Goal: Information Seeking & Learning: Find specific fact

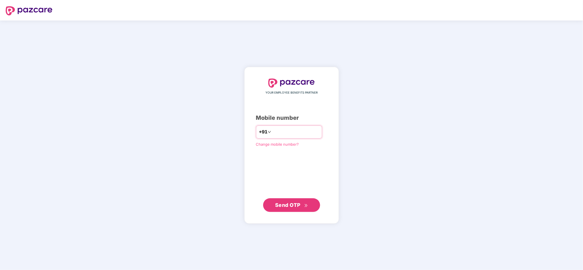
click at [276, 131] on input "number" at bounding box center [295, 132] width 47 height 9
type input "**********"
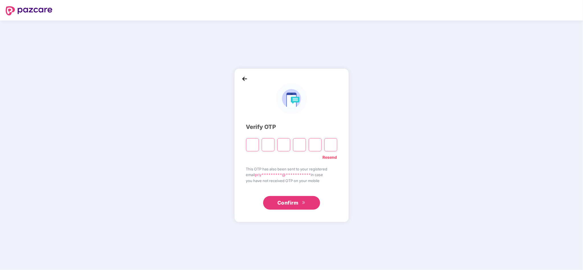
paste input "*"
type input "*"
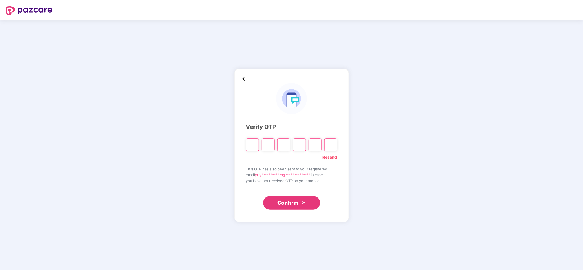
type input "*"
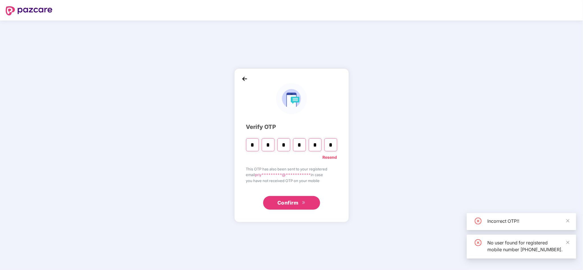
click at [305, 204] on icon "double-right" at bounding box center [304, 203] width 4 height 4
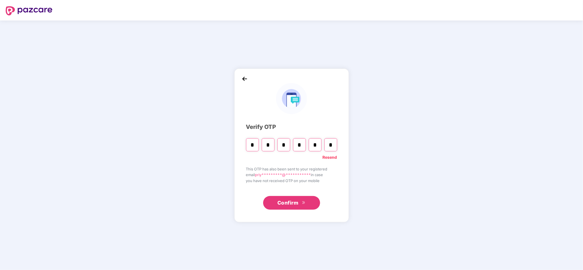
click at [254, 150] on input "*" at bounding box center [252, 144] width 13 height 13
paste input "Digit 6"
type input "*"
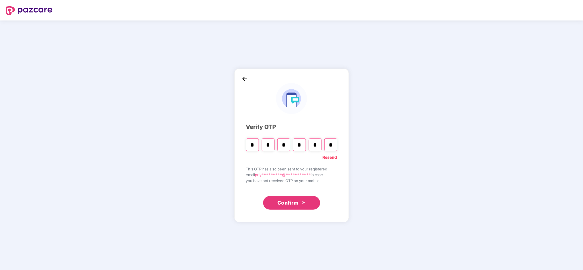
type input "*"
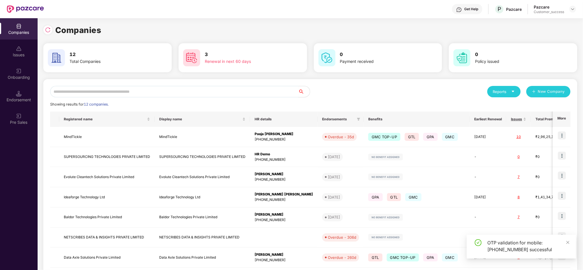
drag, startPoint x: 156, startPoint y: 83, endPoint x: 140, endPoint y: 93, distance: 19.1
click at [140, 93] on div "Reports New Company Showing results for 12 companies. Registered name Display n…" at bounding box center [310, 217] width 534 height 277
click at [140, 93] on input "text" at bounding box center [174, 91] width 248 height 11
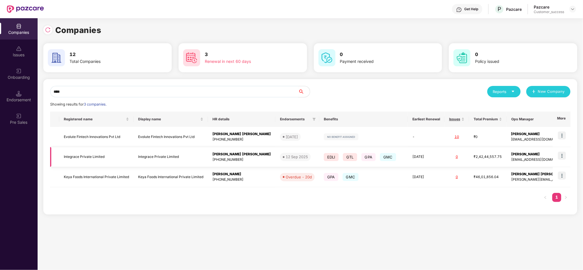
type input "****"
click at [558, 155] on td at bounding box center [562, 157] width 18 height 20
click at [565, 156] on img at bounding box center [562, 156] width 8 height 8
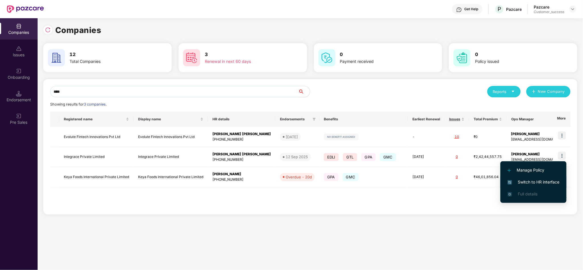
click at [543, 176] on li "Switch to HR interface" at bounding box center [534, 182] width 66 height 12
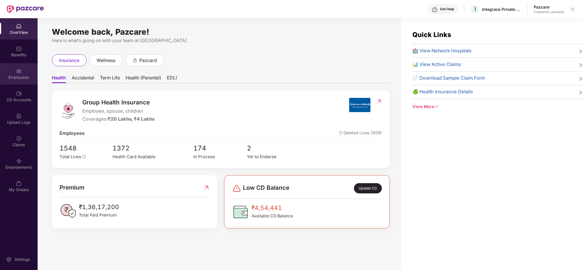
click at [21, 83] on div "Employees" at bounding box center [19, 73] width 38 height 21
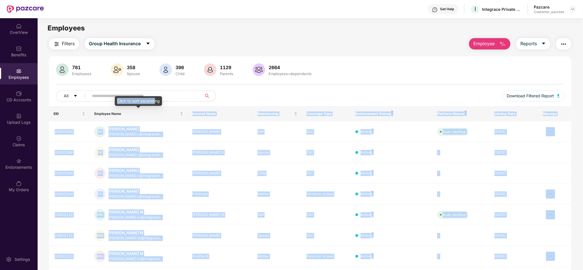
drag, startPoint x: 149, startPoint y: 112, endPoint x: 156, endPoint y: 97, distance: 16.6
click at [156, 97] on body "Get Help I Integrace Private Limited Pazcare Customer_success OverView Benefits…" at bounding box center [291, 135] width 583 height 270
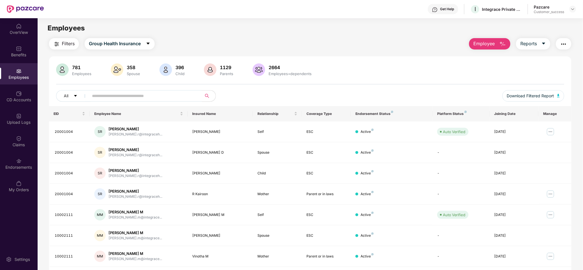
click at [174, 89] on div "781 Employees 358 Spouse 396 Child 1129 Parents 2664 Employees+dependents All D…" at bounding box center [310, 85] width 523 height 43
click at [155, 91] on span at bounding box center [143, 95] width 117 height 11
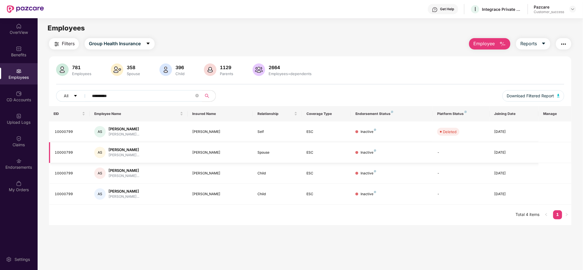
type input "**********"
drag, startPoint x: 485, startPoint y: 158, endPoint x: 492, endPoint y: 154, distance: 8.4
click at [492, 154] on tr "10000799 AS [PERSON_NAME]... [PERSON_NAME] Spouse ESC Inactive - [DATE]" at bounding box center [310, 152] width 523 height 21
drag, startPoint x: 123, startPoint y: 92, endPoint x: 69, endPoint y: 92, distance: 53.9
click at [69, 92] on div "**********" at bounding box center [204, 95] width 297 height 11
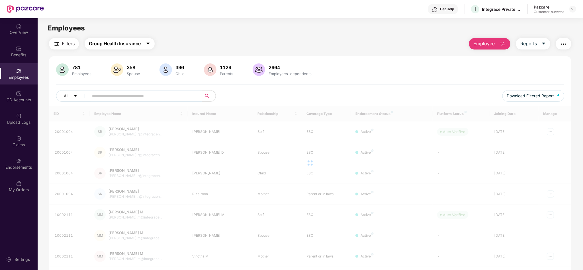
click at [127, 44] on span "Group Health Insurance" at bounding box center [115, 43] width 52 height 7
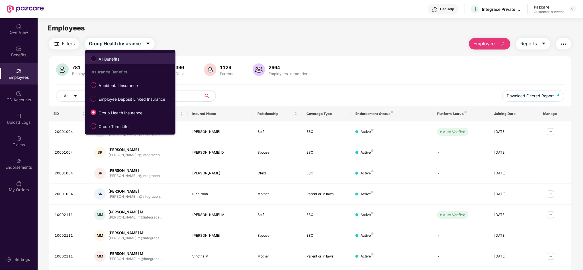
click at [133, 61] on span "All Benefits" at bounding box center [130, 59] width 85 height 10
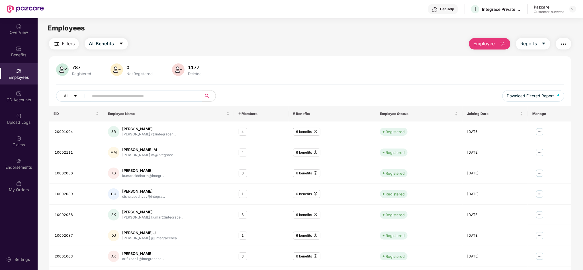
click at [144, 99] on input "text" at bounding box center [143, 96] width 102 height 9
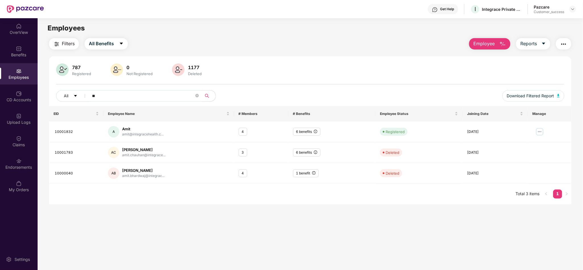
type input "*"
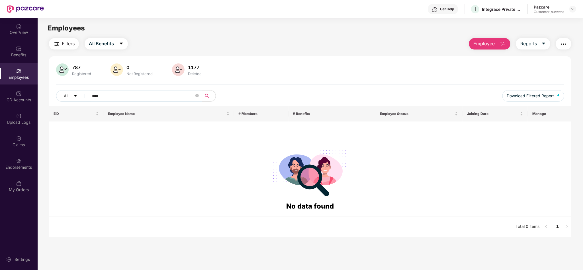
type input "*****"
drag, startPoint x: 128, startPoint y: 95, endPoint x: 15, endPoint y: 99, distance: 113.2
click at [15, 99] on div "OverView Benefits Employees CD Accounts Upload Logs Claims Endorsements My Orde…" at bounding box center [291, 144] width 583 height 252
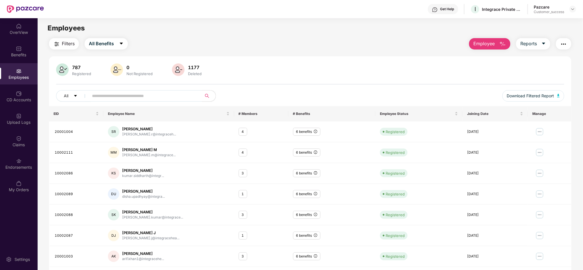
click at [174, 103] on div "All Download Filtered Report" at bounding box center [310, 98] width 508 height 16
click at [164, 101] on span at bounding box center [143, 95] width 117 height 11
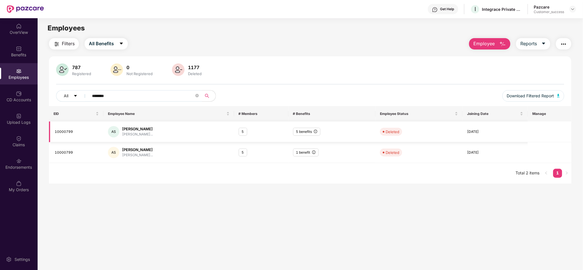
type input "********"
click at [305, 135] on div "5 benefits" at bounding box center [306, 132] width 27 height 8
click at [67, 155] on div "10000799" at bounding box center [77, 152] width 44 height 5
click at [68, 137] on td "10000799" at bounding box center [76, 132] width 54 height 21
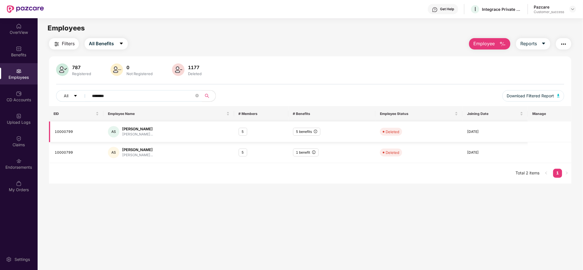
click at [67, 135] on td "10000799" at bounding box center [76, 132] width 54 height 21
click at [264, 33] on div "Employees" at bounding box center [310, 28] width 545 height 11
click at [121, 199] on main "Employees Filters All Benefits Employee Reports 787 Registered 0 Not Registered…" at bounding box center [310, 153] width 545 height 270
click at [20, 76] on div "Employees" at bounding box center [19, 78] width 38 height 6
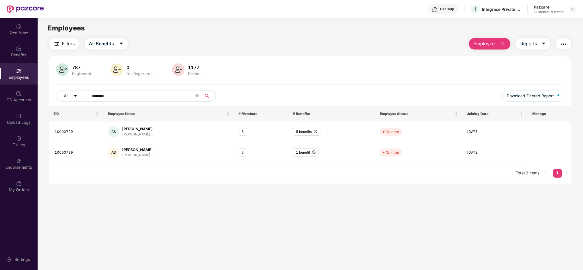
click at [118, 94] on input "********" at bounding box center [143, 96] width 102 height 9
drag, startPoint x: 118, startPoint y: 94, endPoint x: 79, endPoint y: 94, distance: 39.3
click at [79, 94] on div "All ********" at bounding box center [204, 95] width 297 height 11
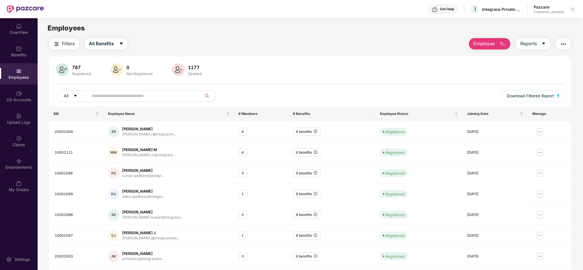
click at [197, 93] on span at bounding box center [196, 96] width 3 height 9
click at [27, 71] on div "Employees" at bounding box center [19, 73] width 38 height 21
click at [109, 45] on span "All Benefits" at bounding box center [101, 43] width 25 height 7
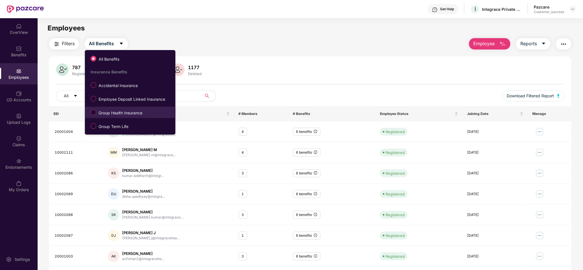
click at [139, 111] on span "Group Health Insurance" at bounding box center [120, 113] width 48 height 6
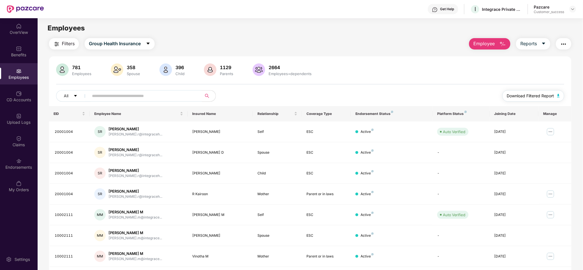
click at [517, 92] on button "Download Filtered Report" at bounding box center [534, 95] width 62 height 11
click at [349, 75] on div "781 Employees 358 Spouse 396 Child 1129 Parents 2664 Employees+dependents" at bounding box center [310, 71] width 508 height 14
click at [266, 25] on div "Employees" at bounding box center [310, 28] width 545 height 11
click at [575, 9] on img at bounding box center [573, 9] width 5 height 5
click at [552, 22] on div "Switch to partner view" at bounding box center [546, 22] width 74 height 11
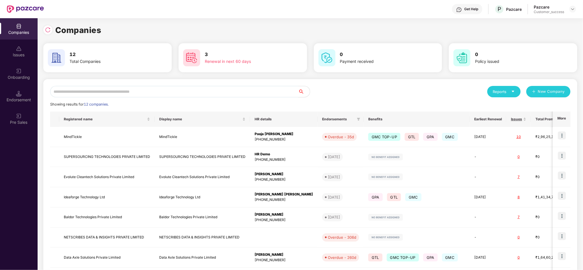
click at [581, 125] on div "Companies 12 Total Companies 3 Renewal in next 60 days 0 Payment received 0 Pol…" at bounding box center [311, 144] width 546 height 252
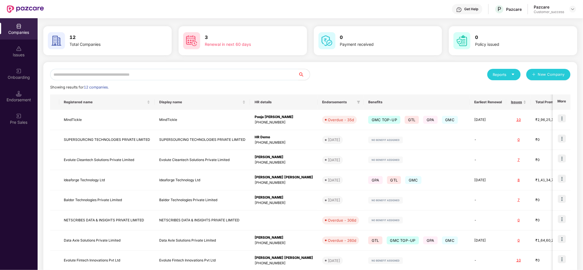
scroll to position [91, 0]
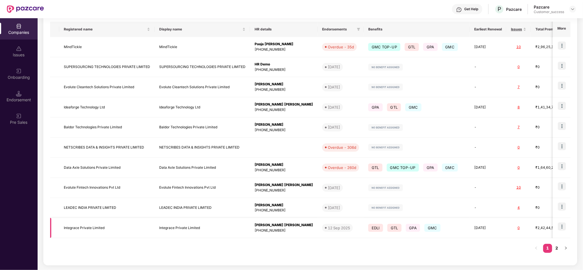
click at [434, 223] on div "EDLI GTL GPA GMC" at bounding box center [416, 228] width 97 height 10
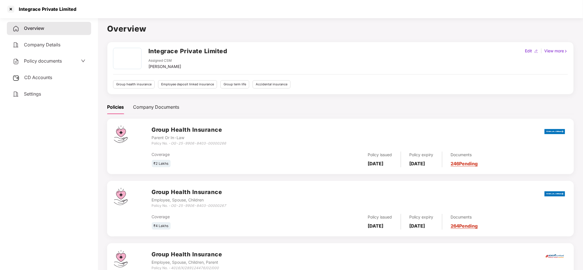
click at [43, 56] on div "Policy documents" at bounding box center [49, 61] width 84 height 13
click at [44, 57] on div "Policy documents" at bounding box center [49, 61] width 84 height 13
click at [50, 60] on span "Policy documents" at bounding box center [43, 61] width 38 height 6
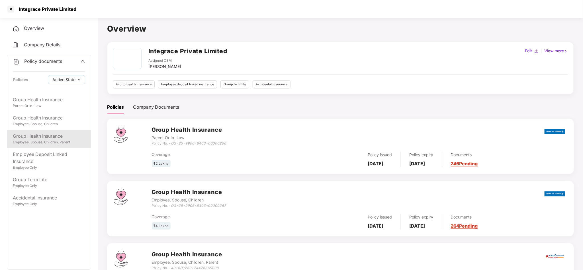
click at [74, 140] on div "Employee, Spouse, Children, Parent" at bounding box center [49, 142] width 72 height 5
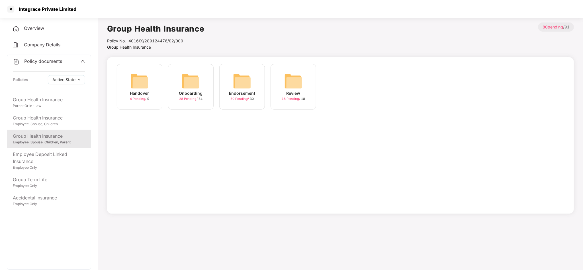
click at [209, 87] on div "Onboarding 28 Pending / 34" at bounding box center [191, 87] width 46 height 46
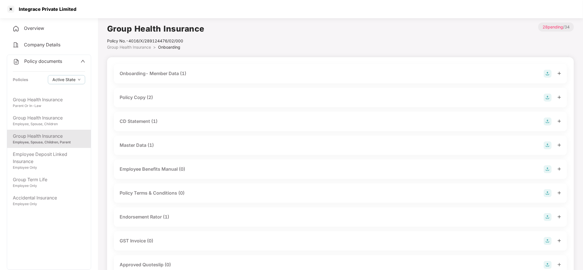
click at [197, 143] on div "Master Data (1)" at bounding box center [341, 146] width 442 height 8
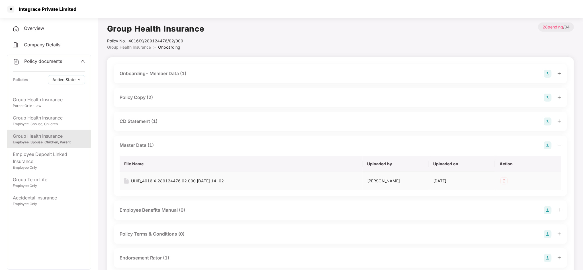
click at [224, 183] on div "UHID_4016.X.289124476.02.000 [DATE] 14-02" at bounding box center [177, 181] width 93 height 6
click at [49, 131] on div "Group Health Insurance Employee, Spouse, Children, Parent" at bounding box center [49, 139] width 84 height 18
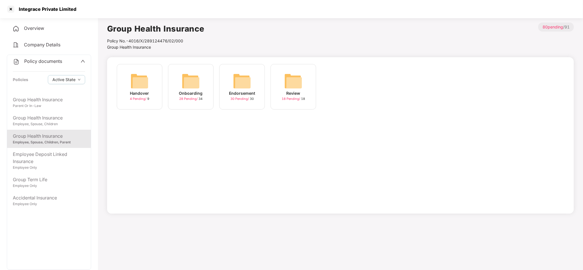
click at [261, 98] on div "Endorsement 30 Pending / 30" at bounding box center [242, 87] width 46 height 46
click at [258, 101] on div "June-2025 0 Uploaded / 0" at bounding box center [242, 87] width 46 height 46
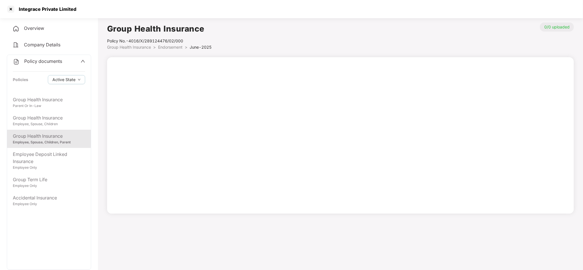
click at [74, 139] on div "Group Health Insurance" at bounding box center [49, 136] width 72 height 7
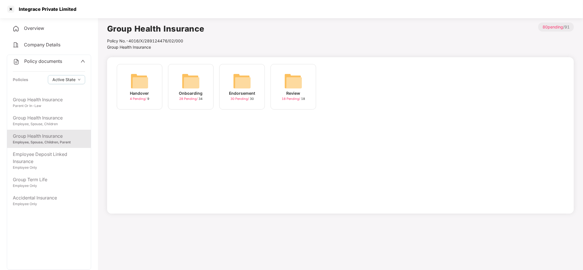
click at [243, 88] on img at bounding box center [242, 81] width 18 height 18
click at [349, 89] on img at bounding box center [345, 81] width 18 height 18
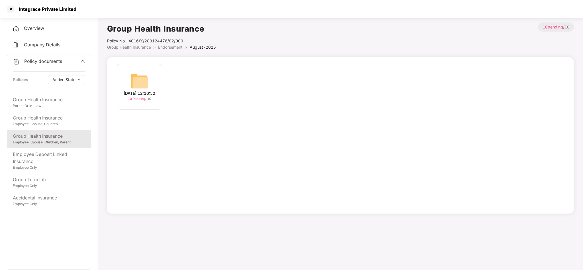
click at [126, 90] on div "[DATE] 12:16:52" at bounding box center [140, 93] width 32 height 6
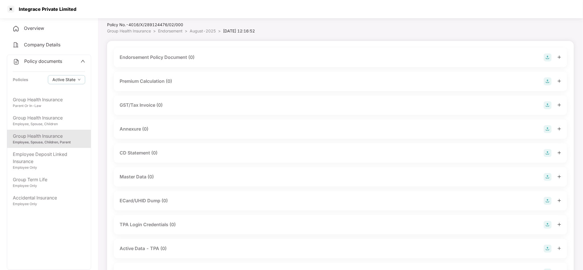
scroll to position [17, 0]
click at [28, 138] on div "Group Health Insurance" at bounding box center [49, 136] width 72 height 7
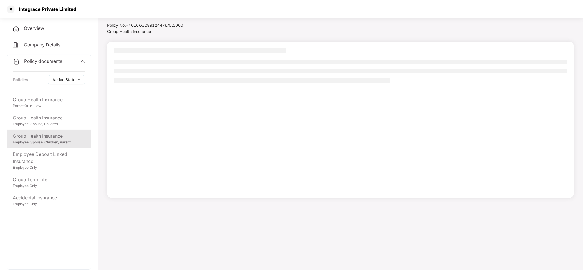
scroll to position [16, 0]
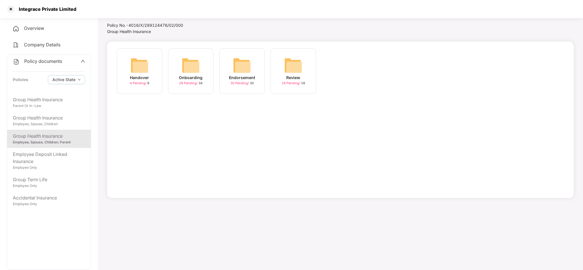
click at [232, 77] on div "Endorsement" at bounding box center [242, 78] width 26 height 6
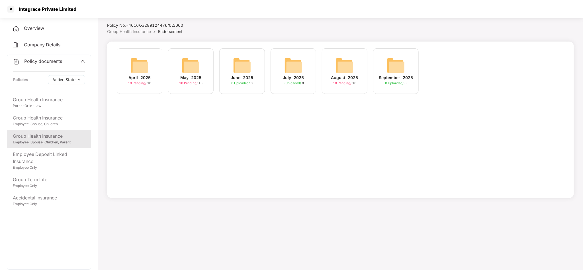
click at [186, 75] on div "May-2025" at bounding box center [190, 78] width 21 height 6
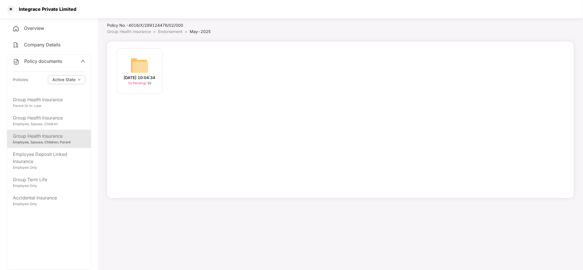
click at [134, 76] on div "[DATE] 10:04:34" at bounding box center [140, 78] width 32 height 6
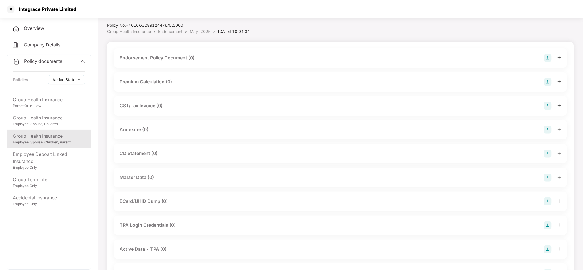
scroll to position [17, 0]
click at [60, 140] on div "Employee, Spouse, Children, Parent" at bounding box center [49, 142] width 72 height 5
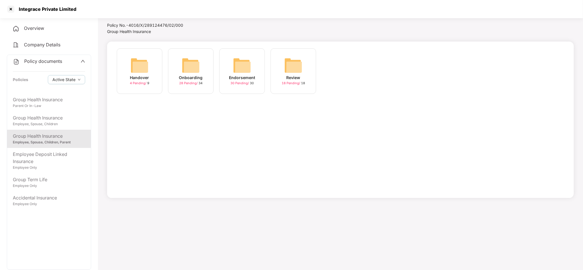
click at [244, 75] on div "Endorsement" at bounding box center [242, 78] width 26 height 6
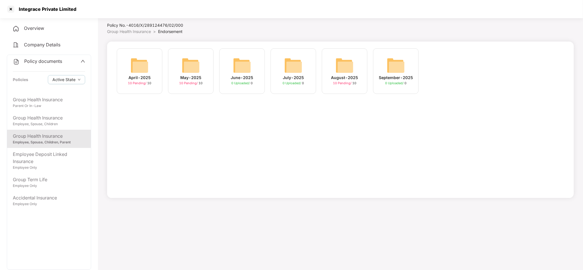
click at [250, 85] on span "0 Uploaded /" at bounding box center [241, 83] width 19 height 4
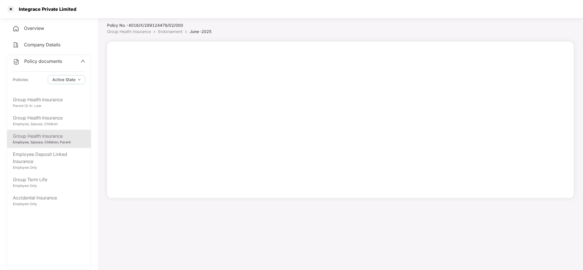
click at [72, 138] on div "Group Health Insurance" at bounding box center [49, 136] width 72 height 7
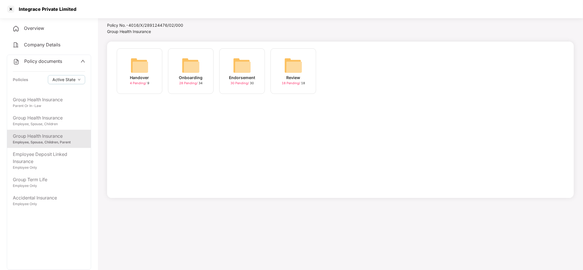
click at [242, 70] on img at bounding box center [242, 65] width 18 height 18
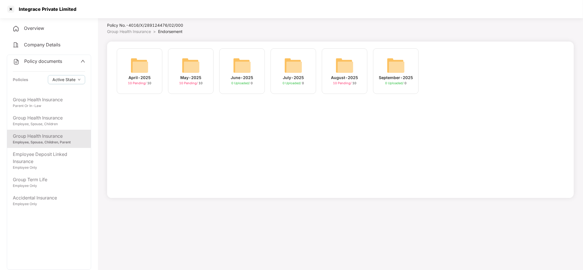
click at [242, 70] on img at bounding box center [242, 65] width 18 height 18
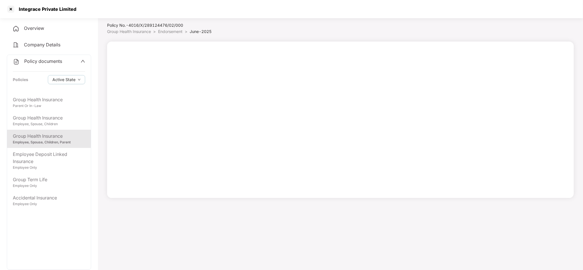
click at [79, 138] on div "Group Health Insurance" at bounding box center [49, 136] width 72 height 7
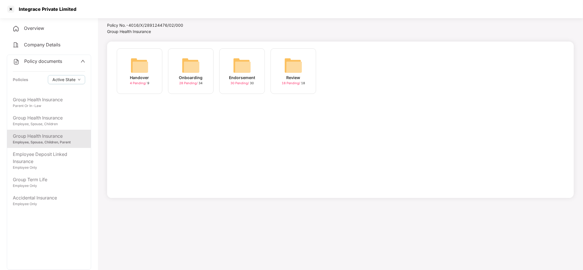
click at [240, 79] on div "Endorsement" at bounding box center [242, 78] width 26 height 6
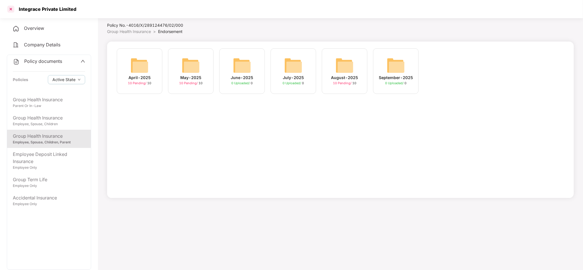
click at [12, 6] on div at bounding box center [10, 9] width 9 height 9
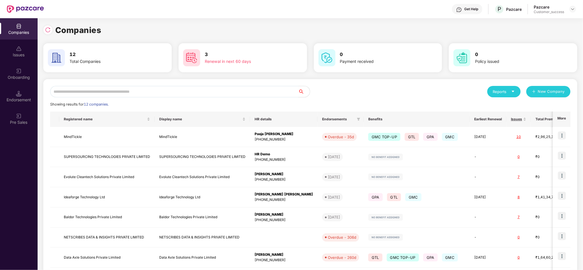
click at [210, 91] on input "text" at bounding box center [174, 91] width 248 height 11
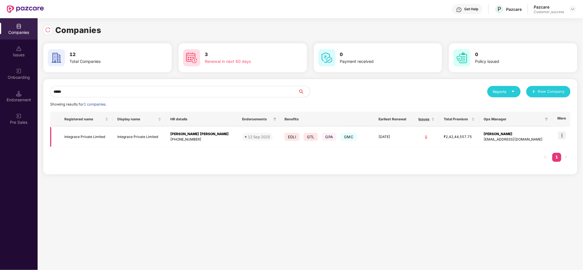
type input "*****"
click at [565, 135] on img at bounding box center [562, 136] width 8 height 8
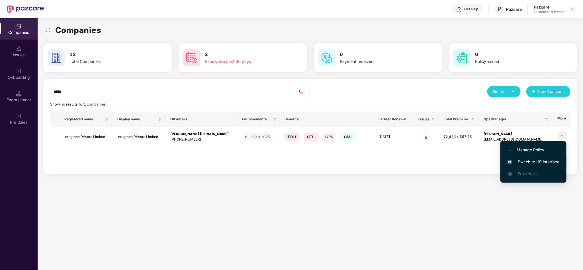
click at [538, 165] on li "Switch to HR interface" at bounding box center [534, 162] width 66 height 12
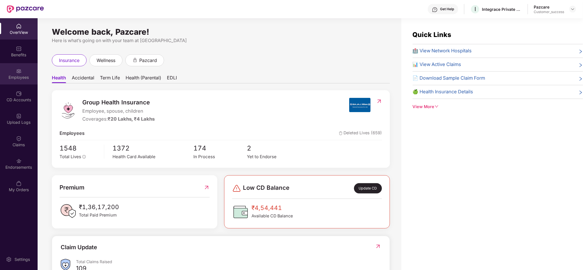
click at [21, 79] on div "Employees" at bounding box center [19, 78] width 38 height 6
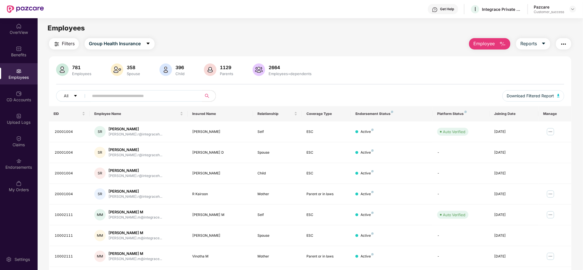
click at [176, 94] on input "text" at bounding box center [143, 96] width 102 height 9
click at [489, 48] on button "Employee" at bounding box center [489, 43] width 41 height 11
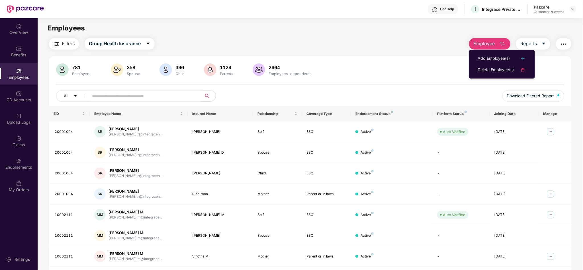
click at [396, 58] on div "781 Employees 358 Spouse 396 Child 1129 Parents 2664 Employees+dependents All D…" at bounding box center [310, 203] width 523 height 294
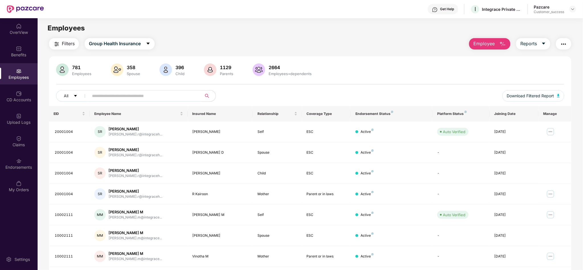
click at [118, 50] on div "Filters Group Health Insurance Employee Reports 781 Employees 358 Spouse 396 Ch…" at bounding box center [310, 194] width 523 height 312
click at [126, 45] on span "Group Health Insurance" at bounding box center [115, 43] width 52 height 7
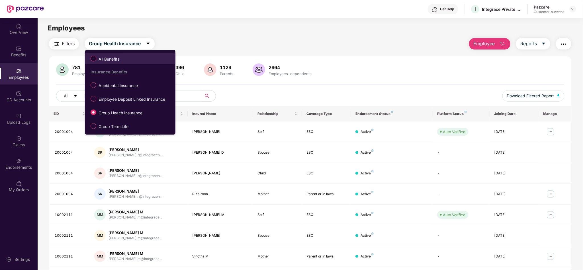
click at [120, 56] on label "All Benefits" at bounding box center [106, 59] width 37 height 10
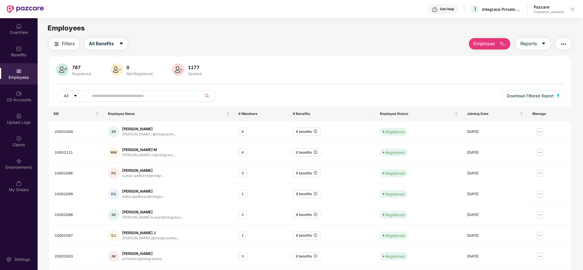
click at [137, 97] on input "text" at bounding box center [143, 96] width 102 height 9
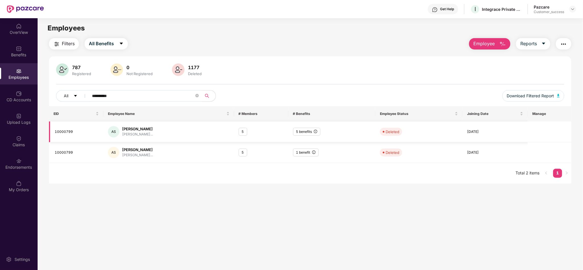
type input "**********"
click at [303, 134] on div "5 benefits" at bounding box center [306, 132] width 27 height 8
drag, startPoint x: 74, startPoint y: 130, endPoint x: 52, endPoint y: 132, distance: 22.3
click at [52, 132] on td "10000799" at bounding box center [76, 132] width 54 height 21
copy div "10000799"
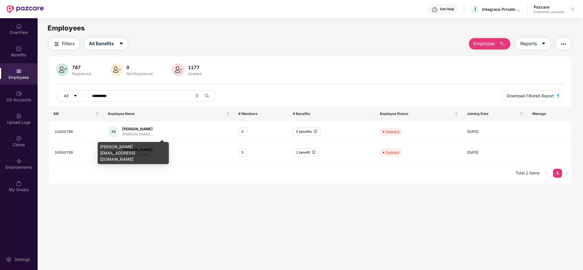
click at [131, 146] on div "[PERSON_NAME][EMAIL_ADDRESS][DOMAIN_NAME]" at bounding box center [133, 153] width 71 height 22
copy div "[PERSON_NAME][EMAIL_ADDRESS][DOMAIN_NAME]"
